Goal: Browse casually: Explore the website without a specific task or goal

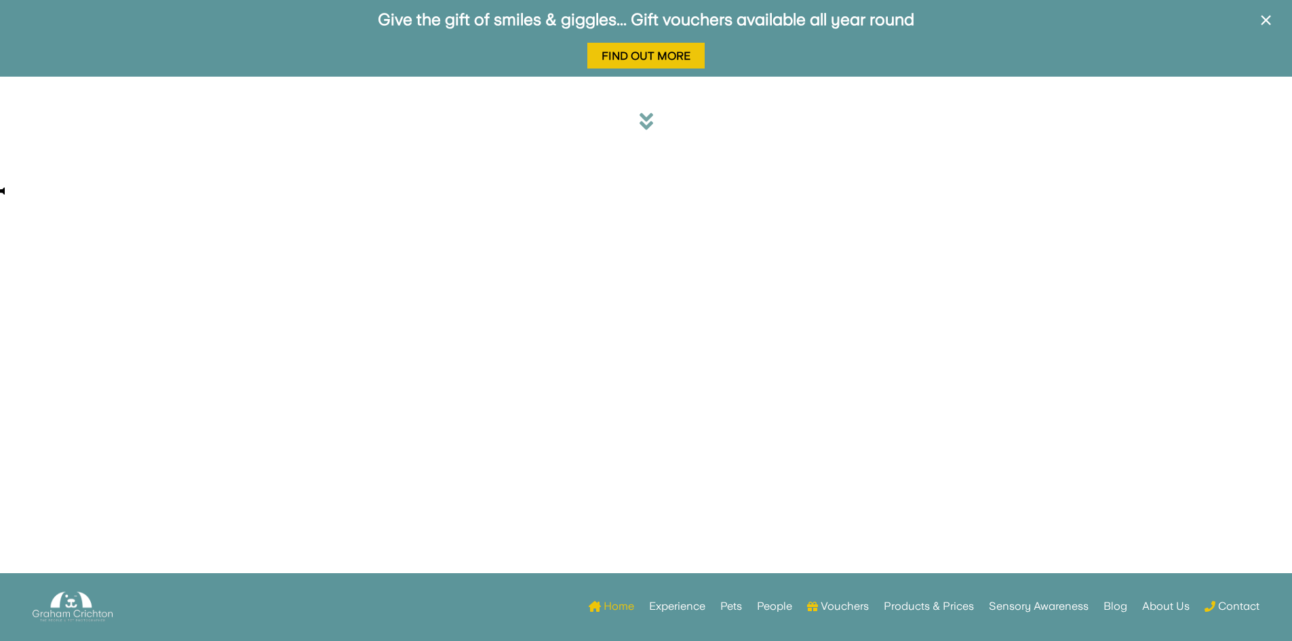
drag, startPoint x: 572, startPoint y: 306, endPoint x: 758, endPoint y: 224, distance: 203.8
click at [203, 178] on video "Your browser does not support HTML5 video." at bounding box center [101, 128] width 203 height 102
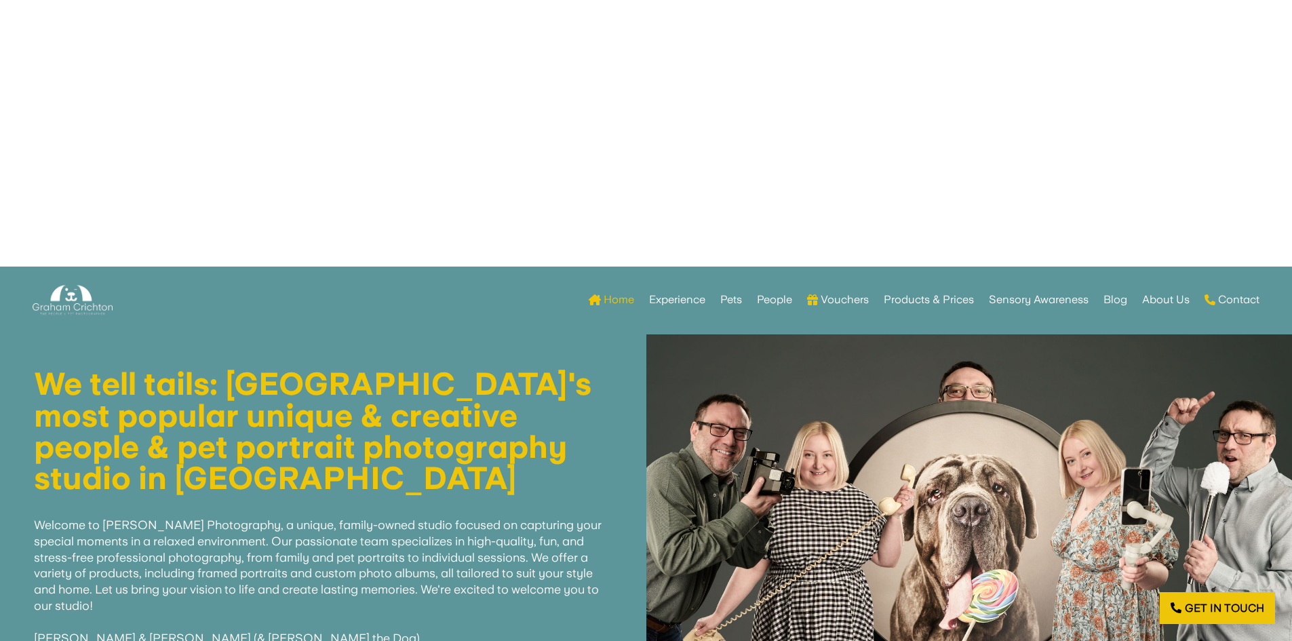
scroll to position [348, 0]
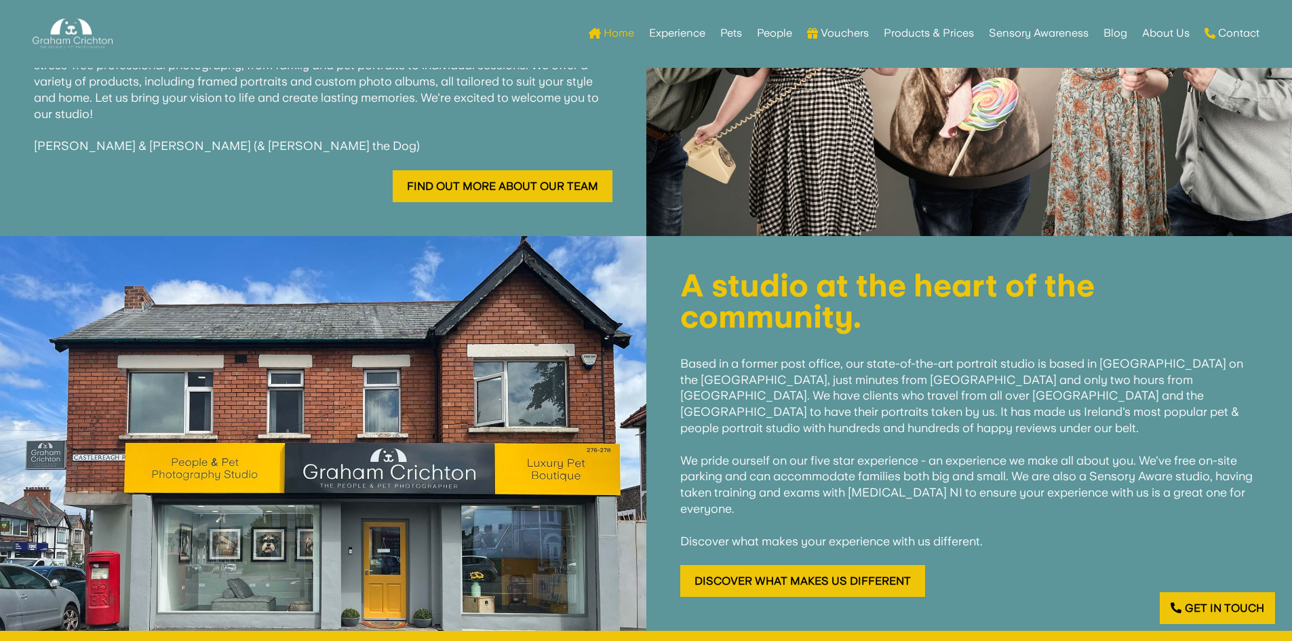
scroll to position [678, 0]
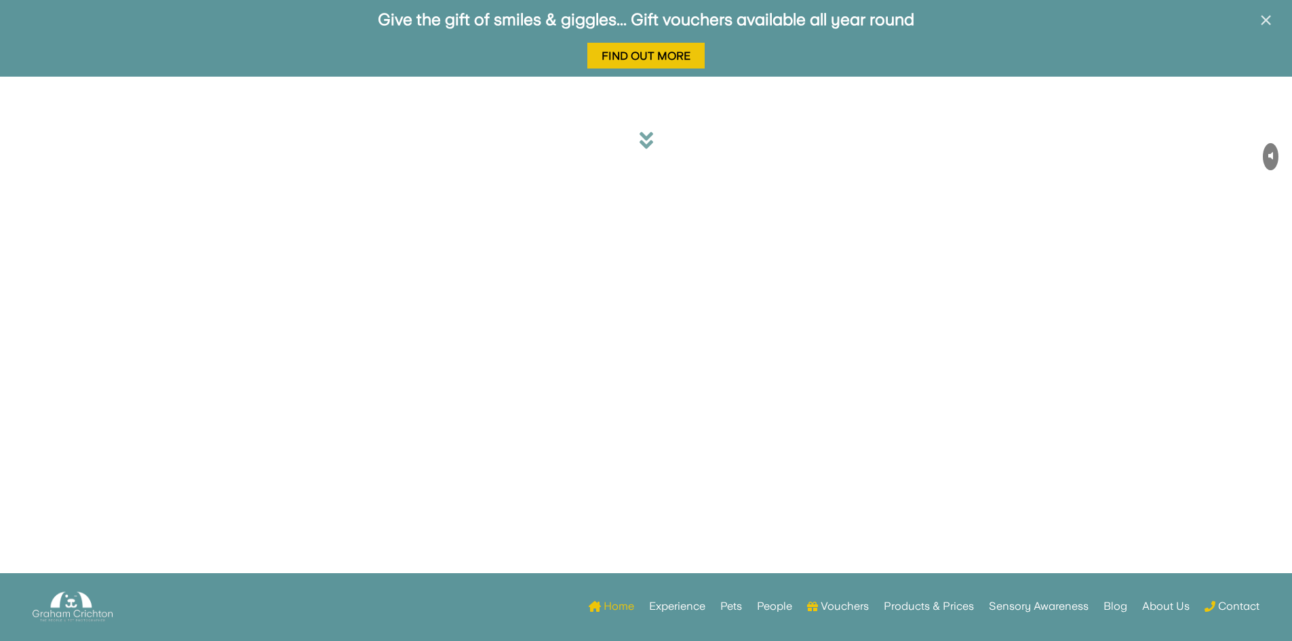
click at [1264, 15] on span "×" at bounding box center [1265, 20] width 13 height 26
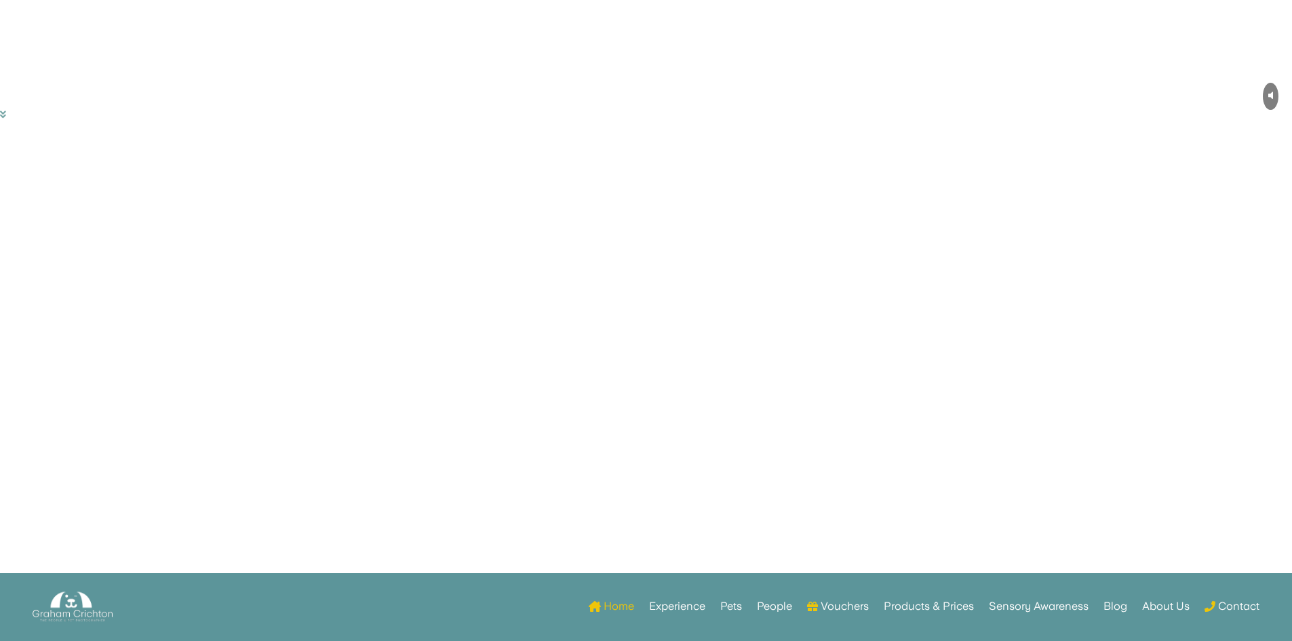
scroll to position [19, 0]
